Goal: Transaction & Acquisition: Purchase product/service

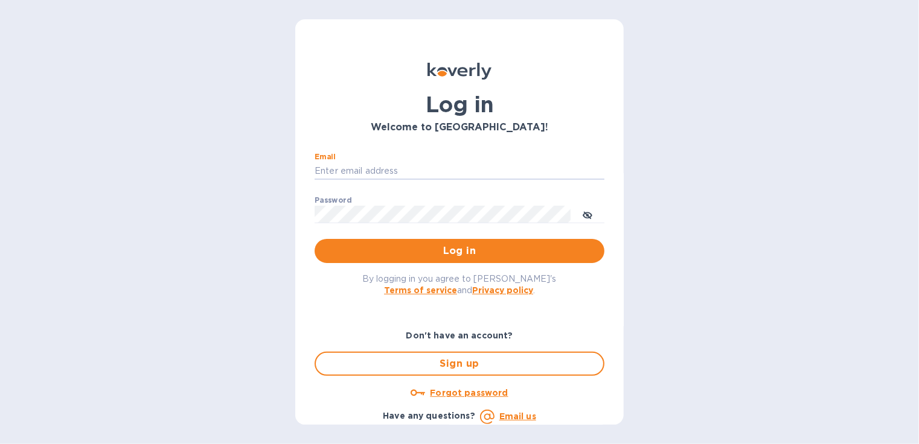
click at [447, 165] on input "Email" at bounding box center [459, 171] width 290 height 18
type input "[EMAIL_ADDRESS][DOMAIN_NAME]"
click at [314, 239] on button "Log in" at bounding box center [459, 251] width 290 height 24
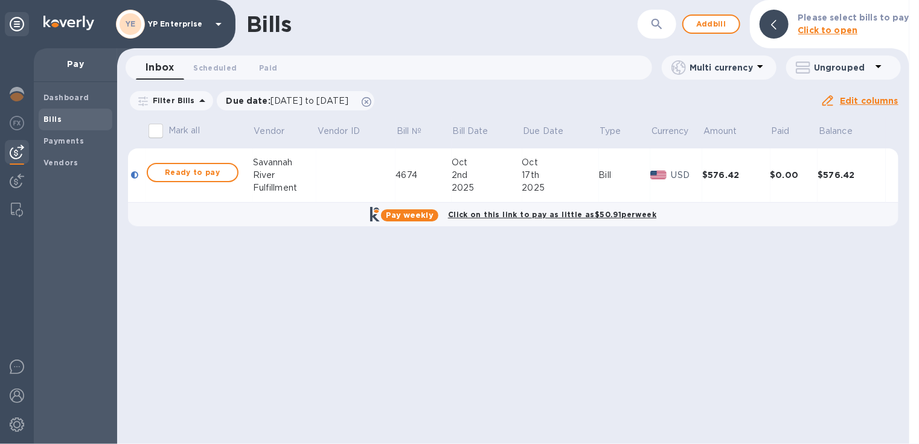
click at [195, 173] on span "Ready to pay" at bounding box center [193, 172] width 70 height 14
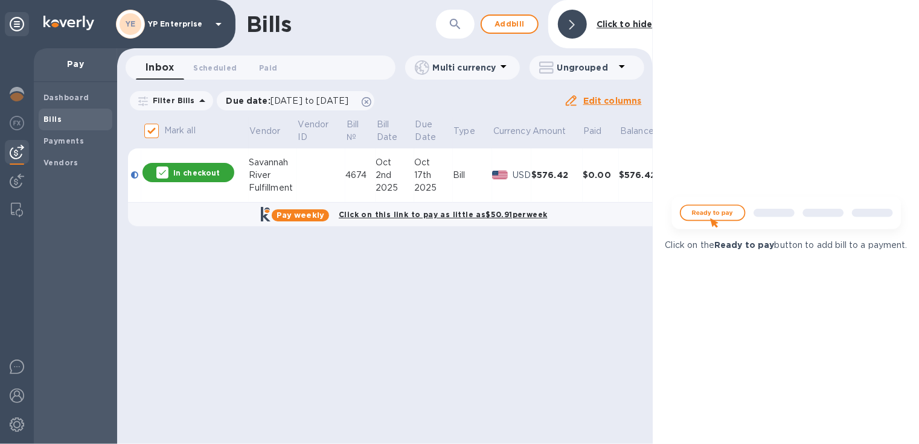
checkbox input "false"
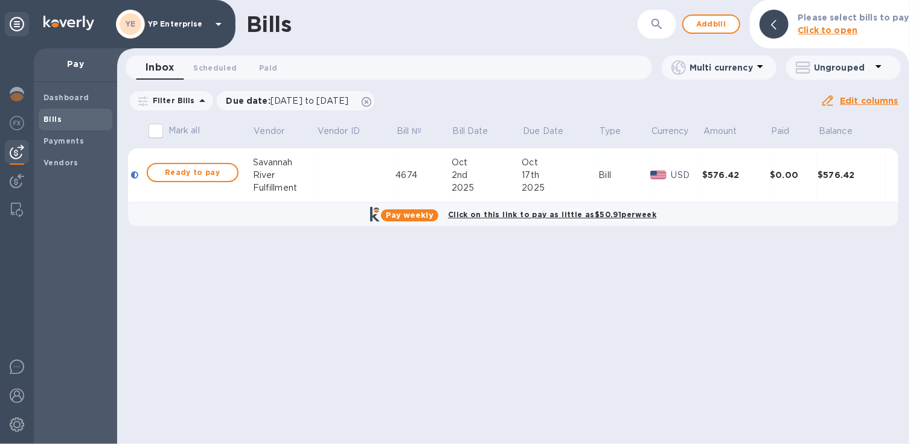
click at [722, 172] on div "$576.42" at bounding box center [736, 175] width 68 height 12
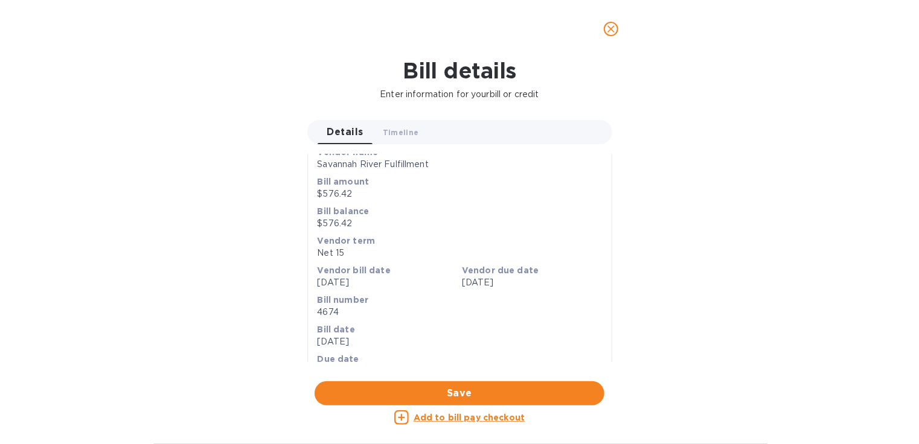
scroll to position [150, 0]
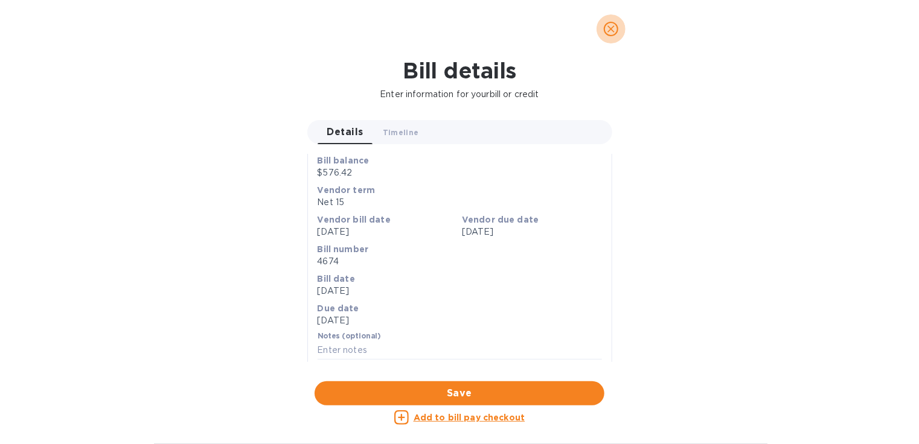
click at [610, 34] on icon "close" at bounding box center [611, 29] width 12 height 12
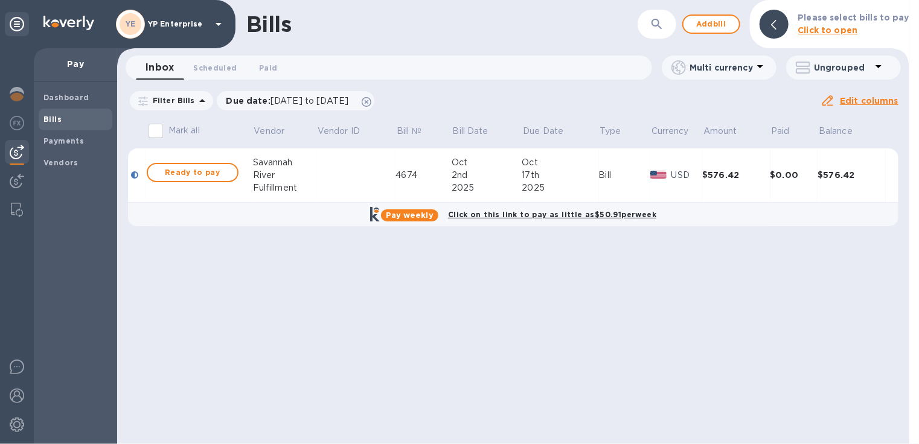
click at [429, 168] on td "4674" at bounding box center [423, 175] width 56 height 54
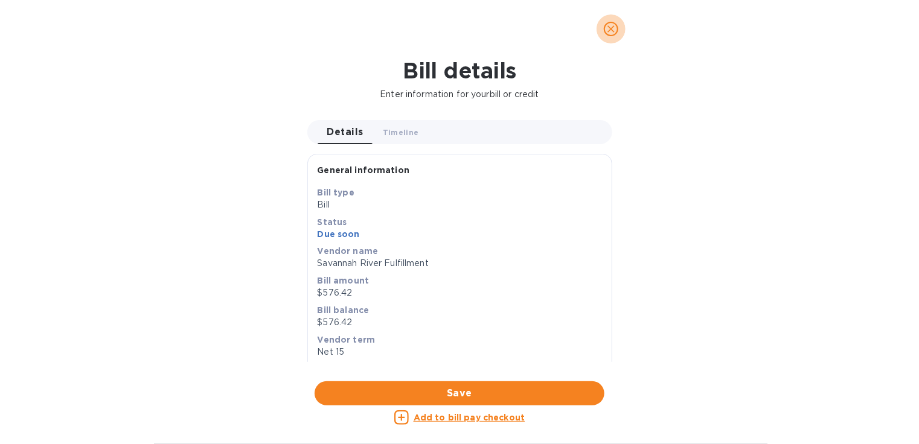
click at [616, 36] on span "close" at bounding box center [611, 29] width 14 height 14
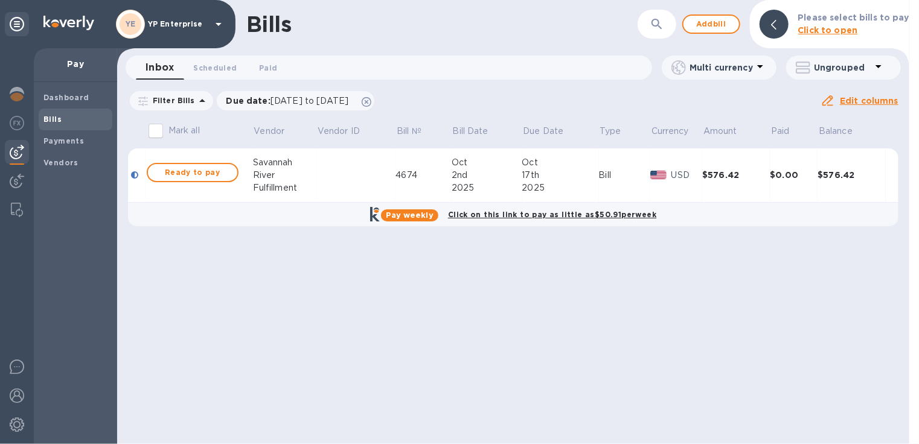
click at [68, 148] on div "Payments" at bounding box center [76, 141] width 74 height 22
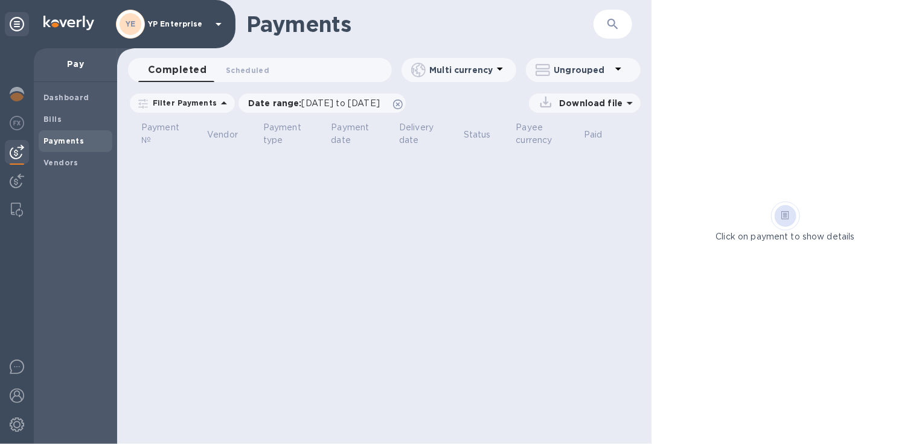
click at [73, 102] on span "Dashboard" at bounding box center [66, 98] width 46 height 12
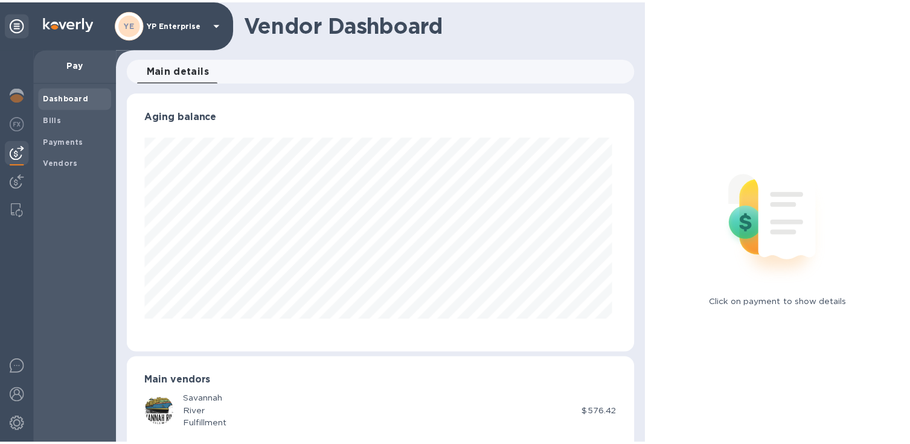
scroll to position [261, 508]
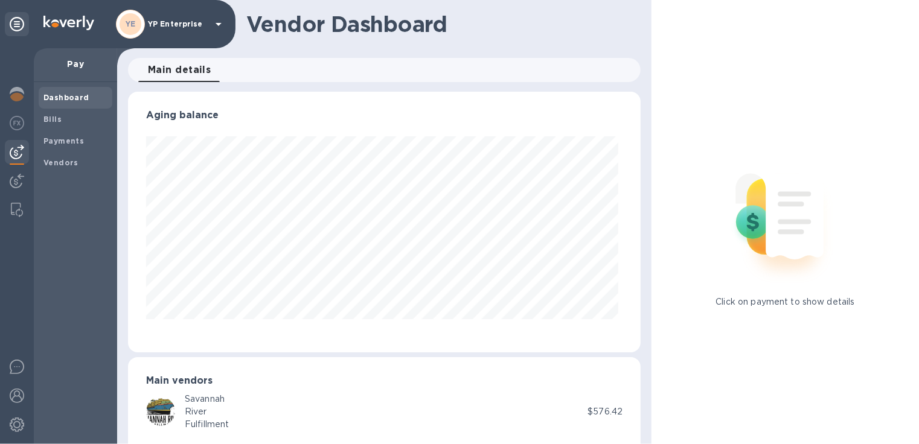
click at [78, 152] on div "Payments" at bounding box center [76, 141] width 74 height 22
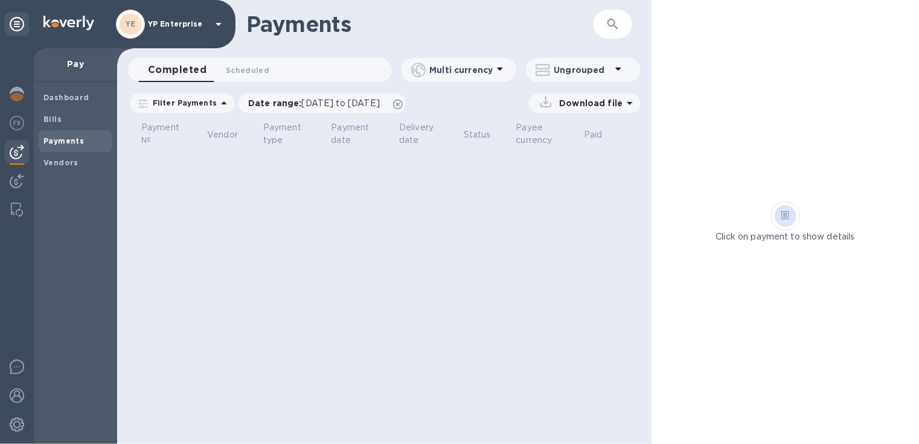
click at [76, 137] on b "Payments" at bounding box center [63, 140] width 40 height 9
click at [75, 120] on span "Bills" at bounding box center [75, 119] width 64 height 12
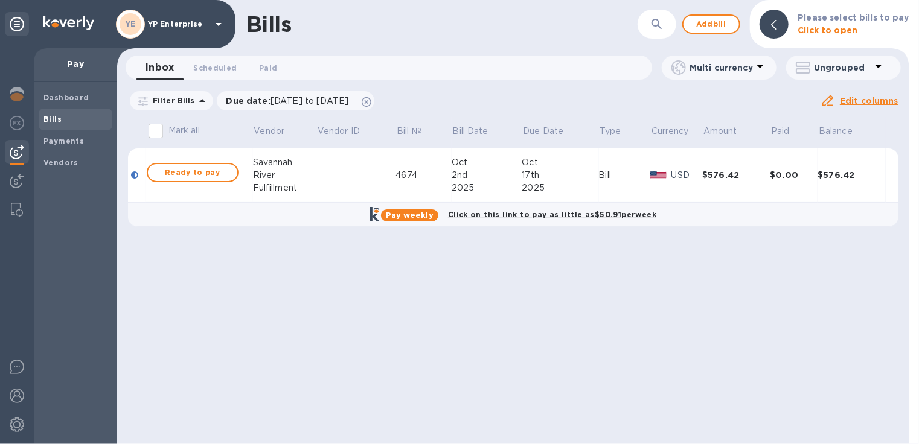
click at [814, 29] on b "Click to open" at bounding box center [828, 30] width 60 height 10
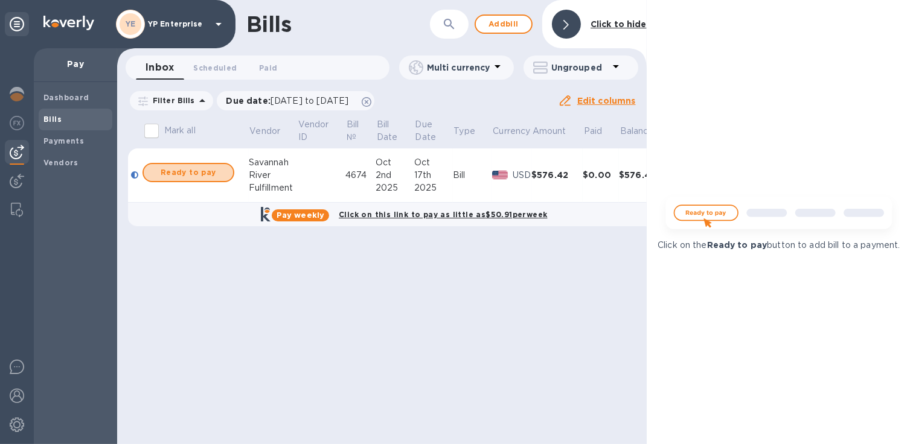
click at [191, 171] on span "Ready to pay" at bounding box center [188, 172] width 70 height 14
checkbox input "true"
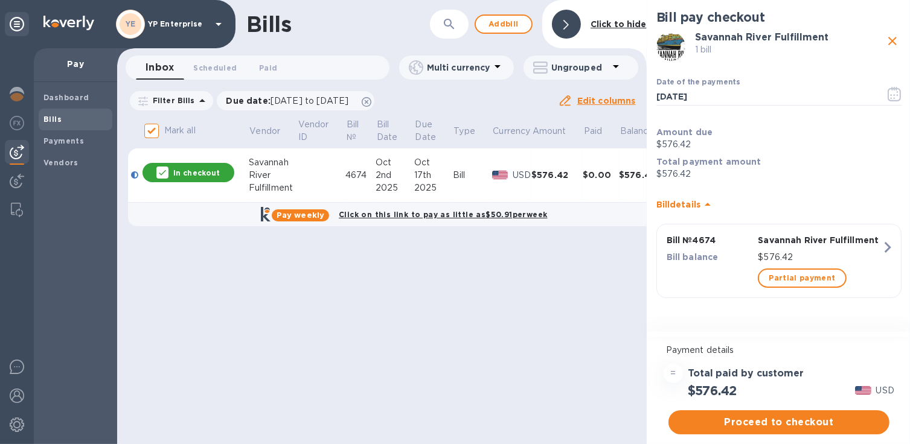
scroll to position [9, 0]
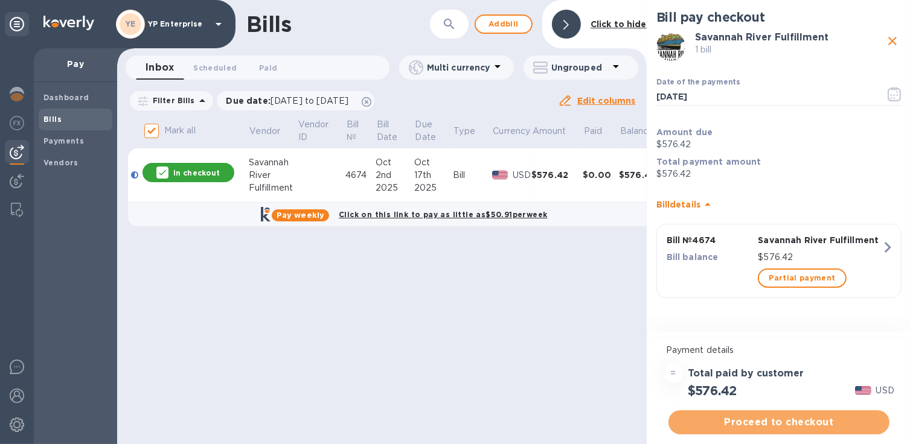
click at [811, 415] on span "Proceed to checkout" at bounding box center [779, 422] width 202 height 14
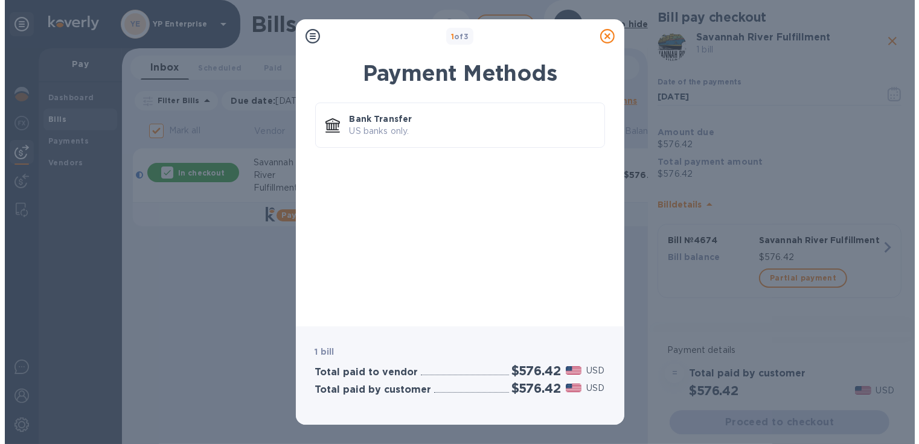
scroll to position [0, 0]
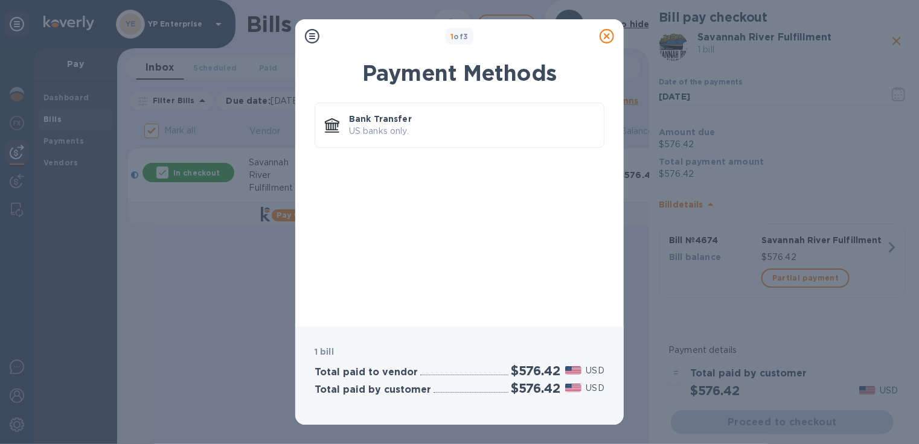
click at [473, 136] on p "US banks only." at bounding box center [471, 131] width 245 height 13
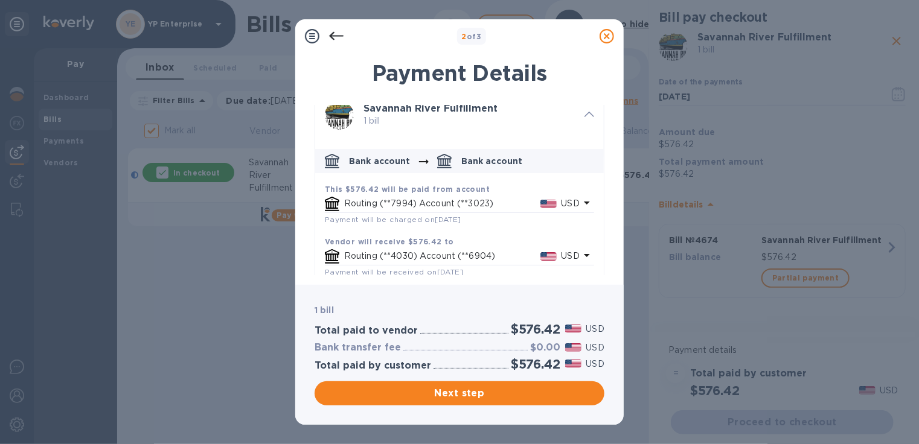
scroll to position [28, 0]
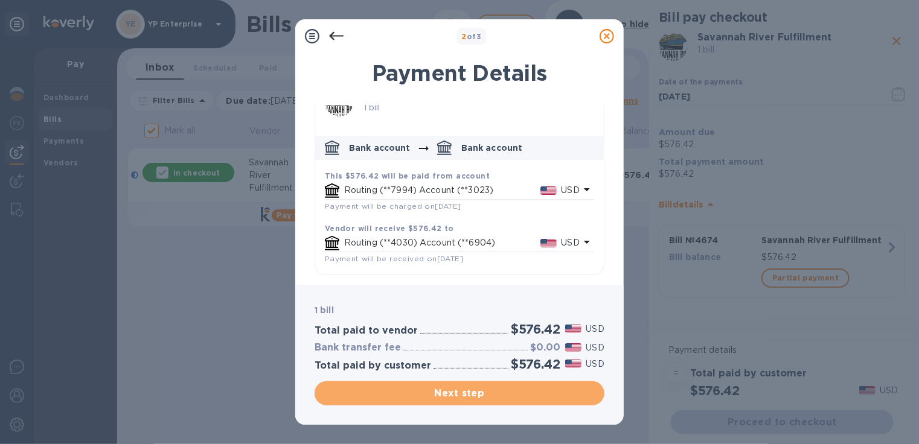
click at [481, 398] on span "Next step" at bounding box center [459, 393] width 270 height 14
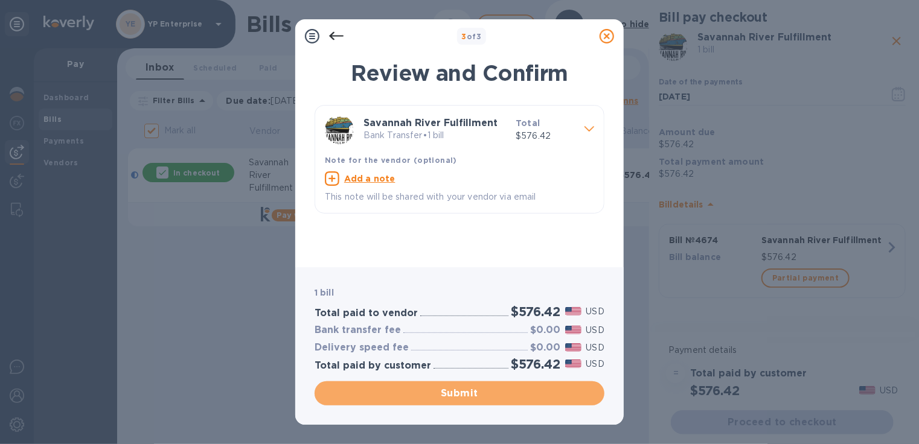
click at [538, 398] on span "Submit" at bounding box center [459, 393] width 270 height 14
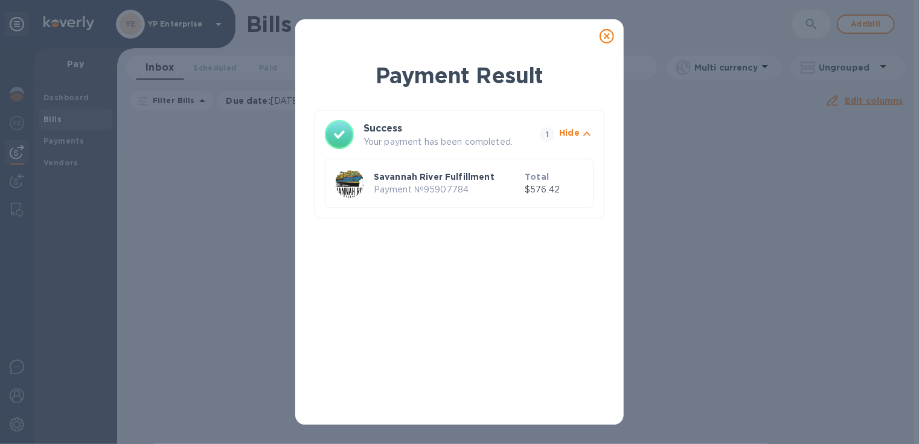
click at [456, 147] on p "Your payment has been completed." at bounding box center [448, 142] width 171 height 13
click at [605, 34] on icon at bounding box center [606, 36] width 14 height 14
